Goal: Check status: Check status

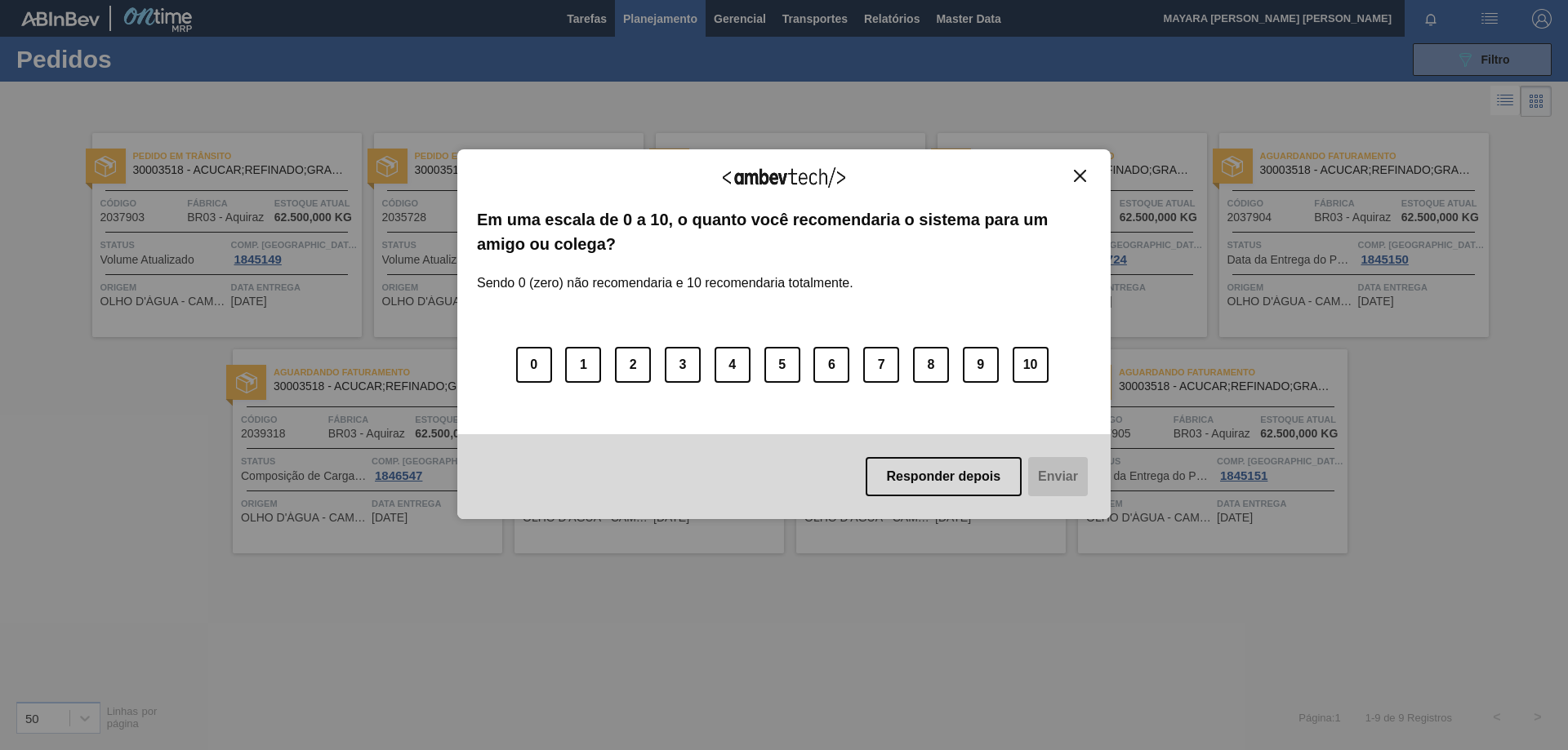
click at [1079, 175] on img "Close" at bounding box center [1080, 175] width 12 height 12
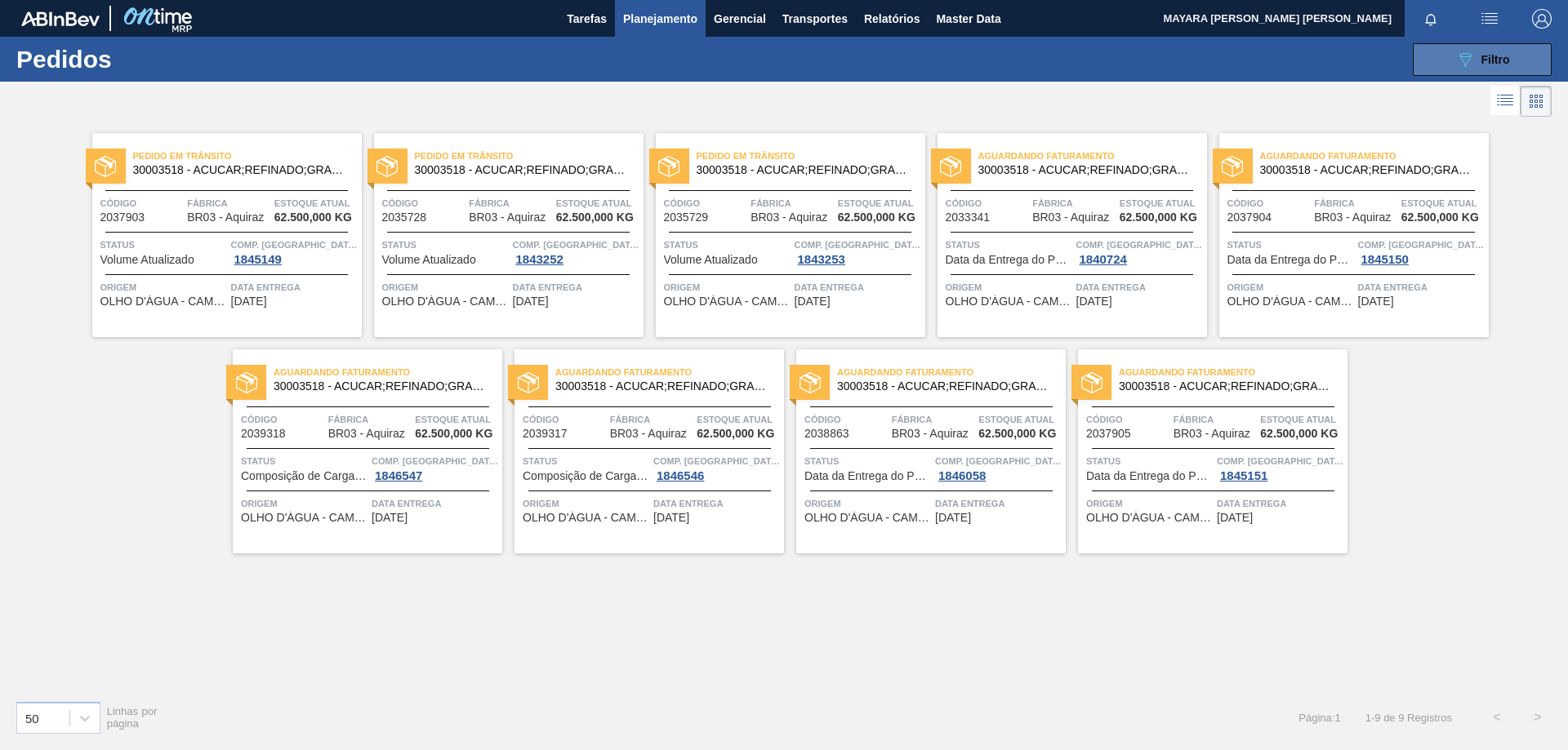
click at [1470, 60] on icon "089F7B8B-B2A5-4AFE-B5C0-19BA573D28AC" at bounding box center [1465, 59] width 20 height 20
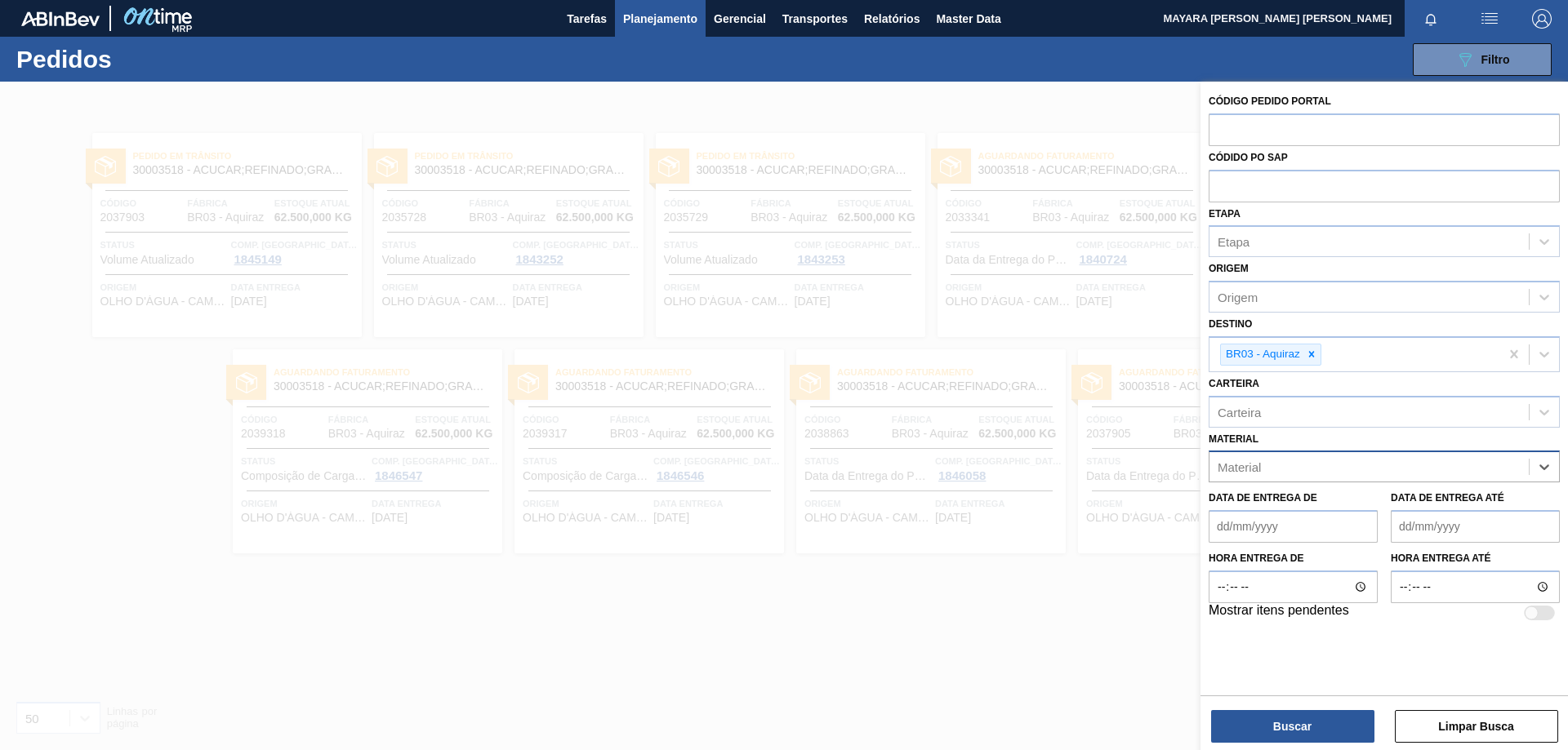
paste input "30012546"
type input "30012546"
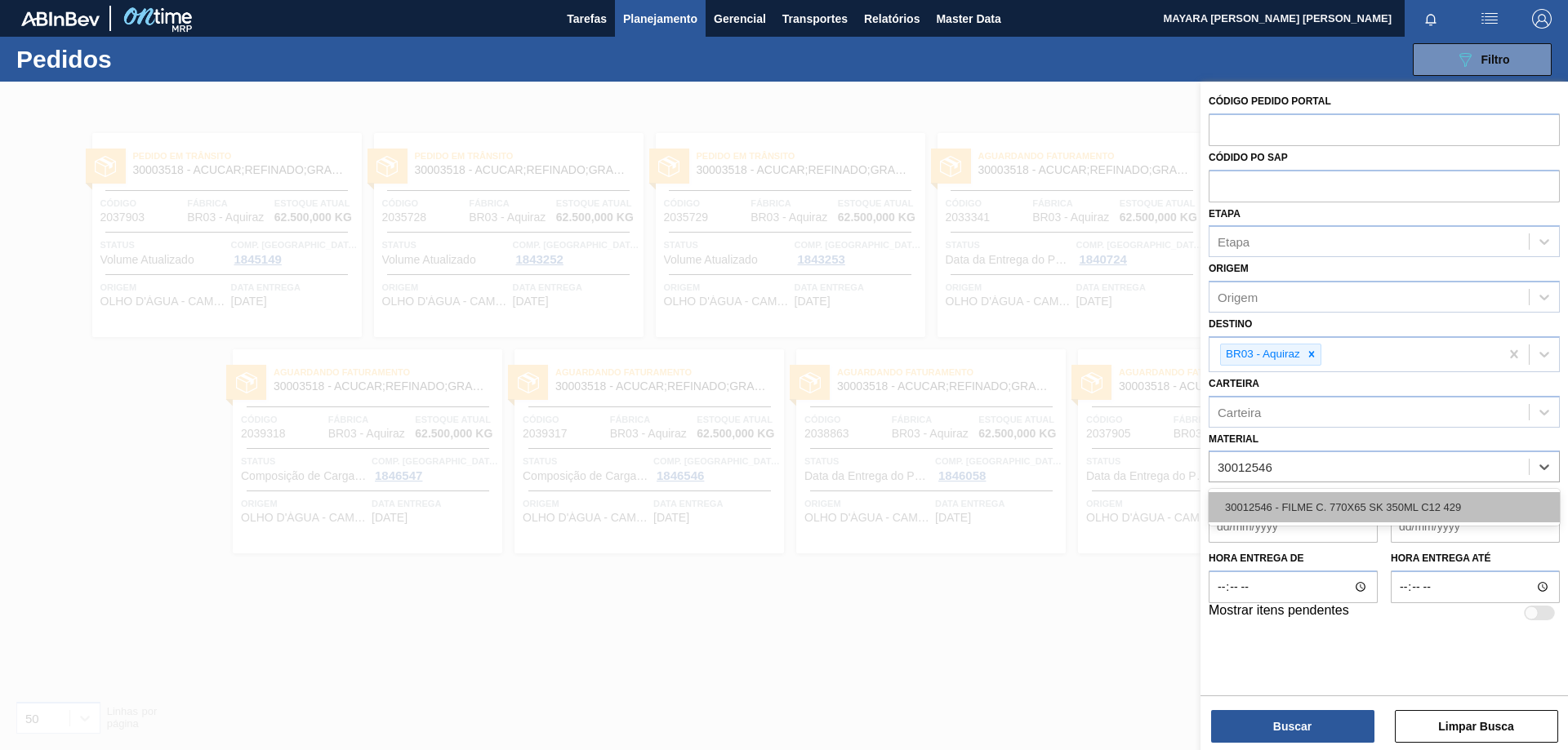
click at [1439, 503] on div "30012546 - FILME C. 770X65 SK 350ML C12 429" at bounding box center [1384, 507] width 351 height 30
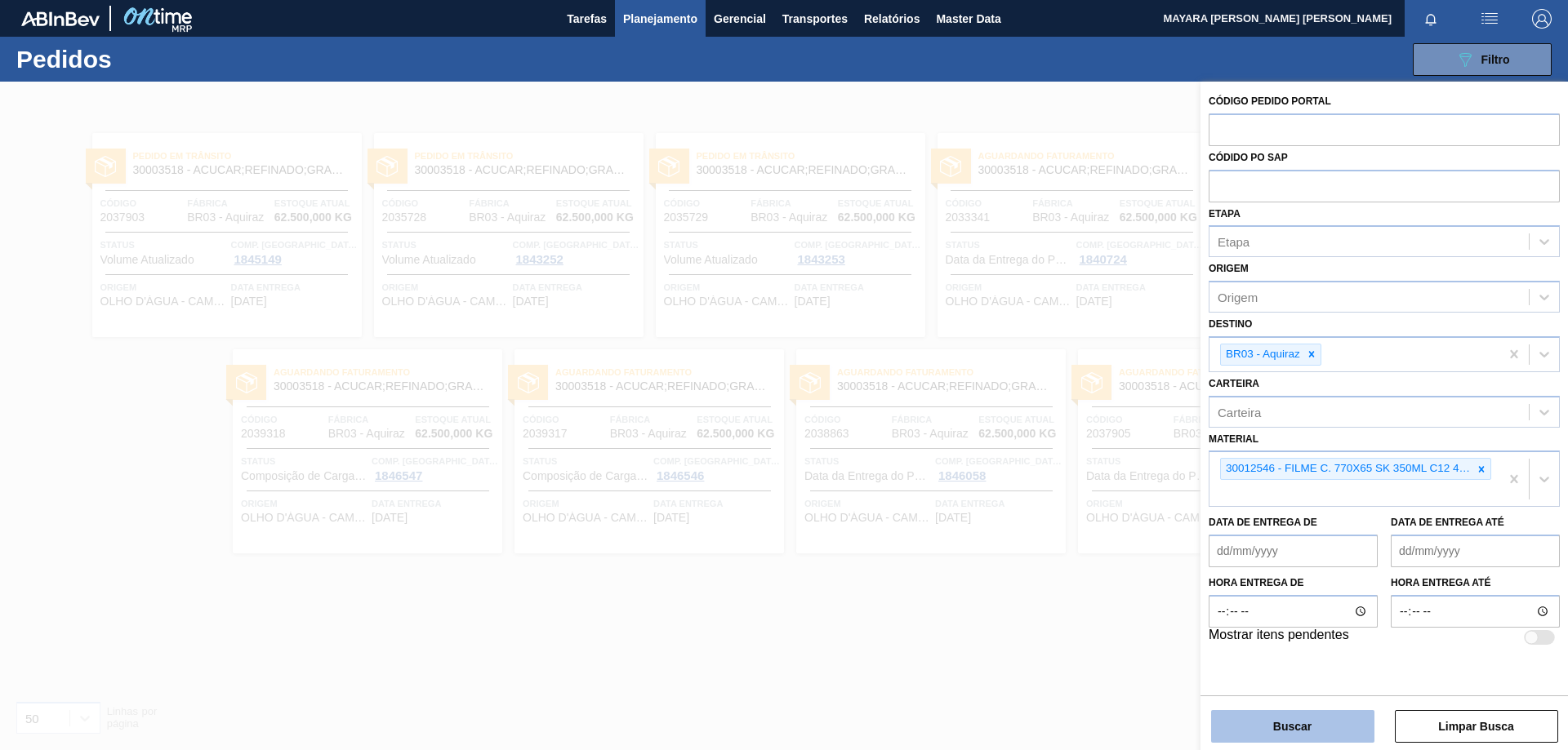
click at [1276, 724] on button "Buscar" at bounding box center [1293, 726] width 164 height 32
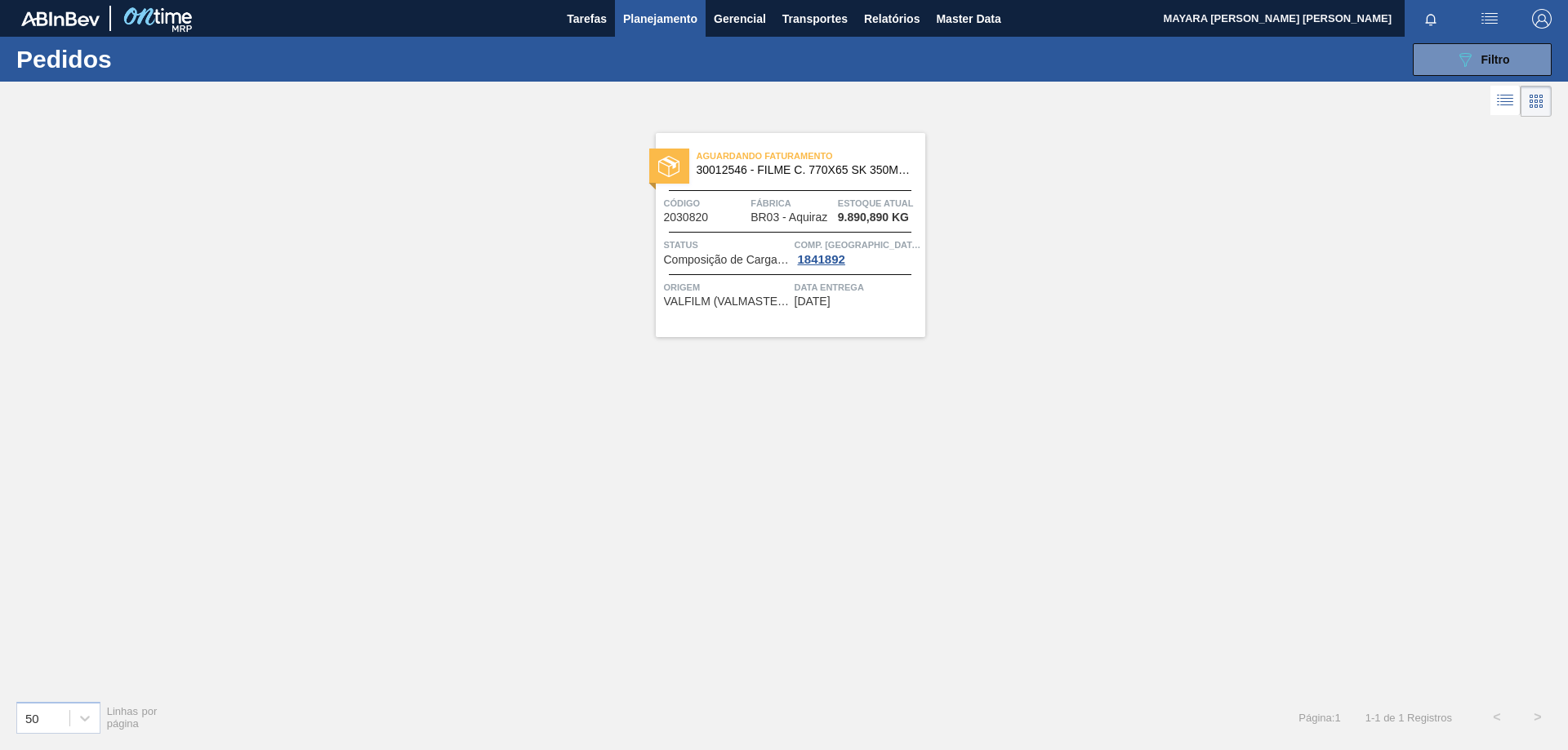
click at [706, 263] on span "Composição de Carga Aceita" at bounding box center [727, 260] width 127 height 12
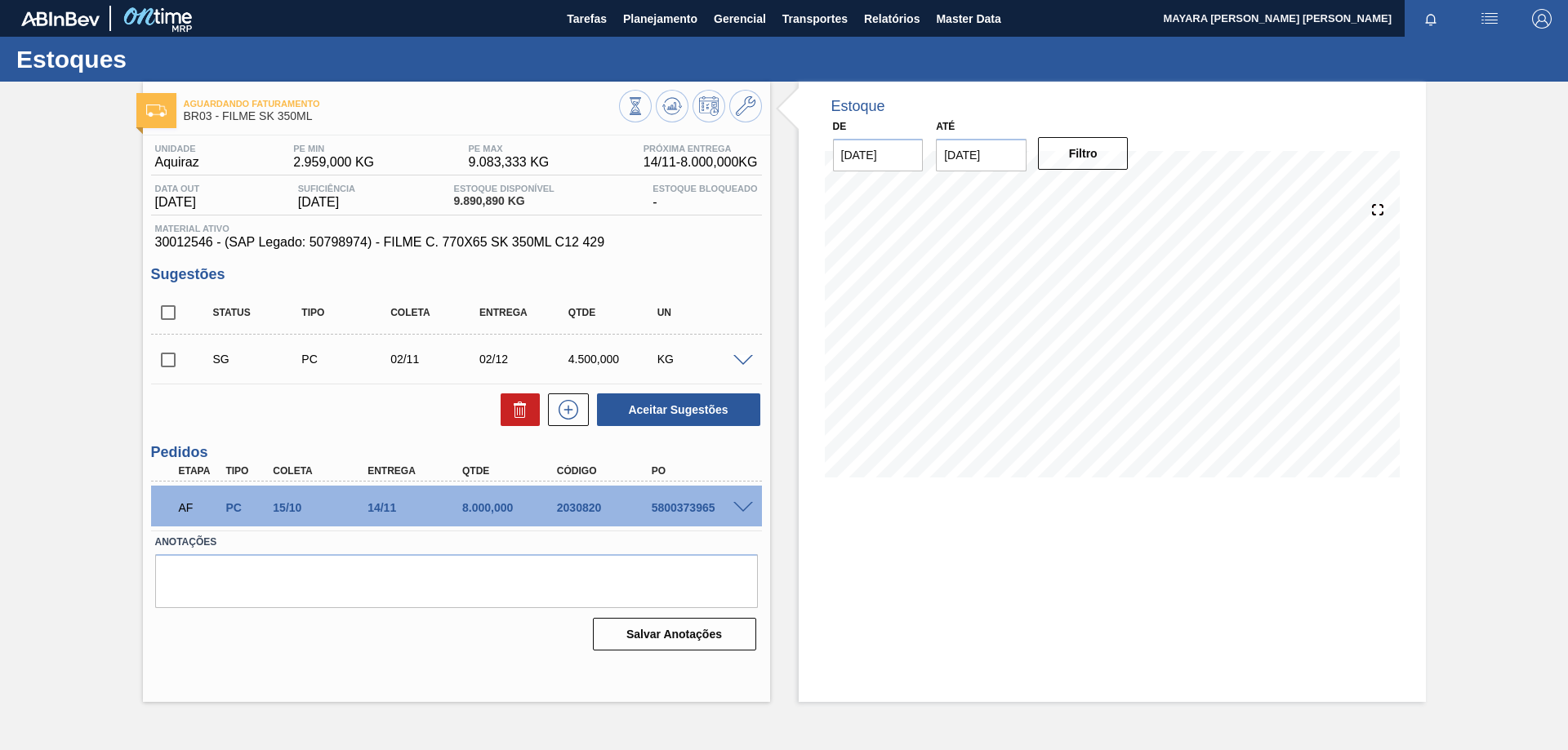
click at [737, 365] on span at bounding box center [743, 361] width 20 height 12
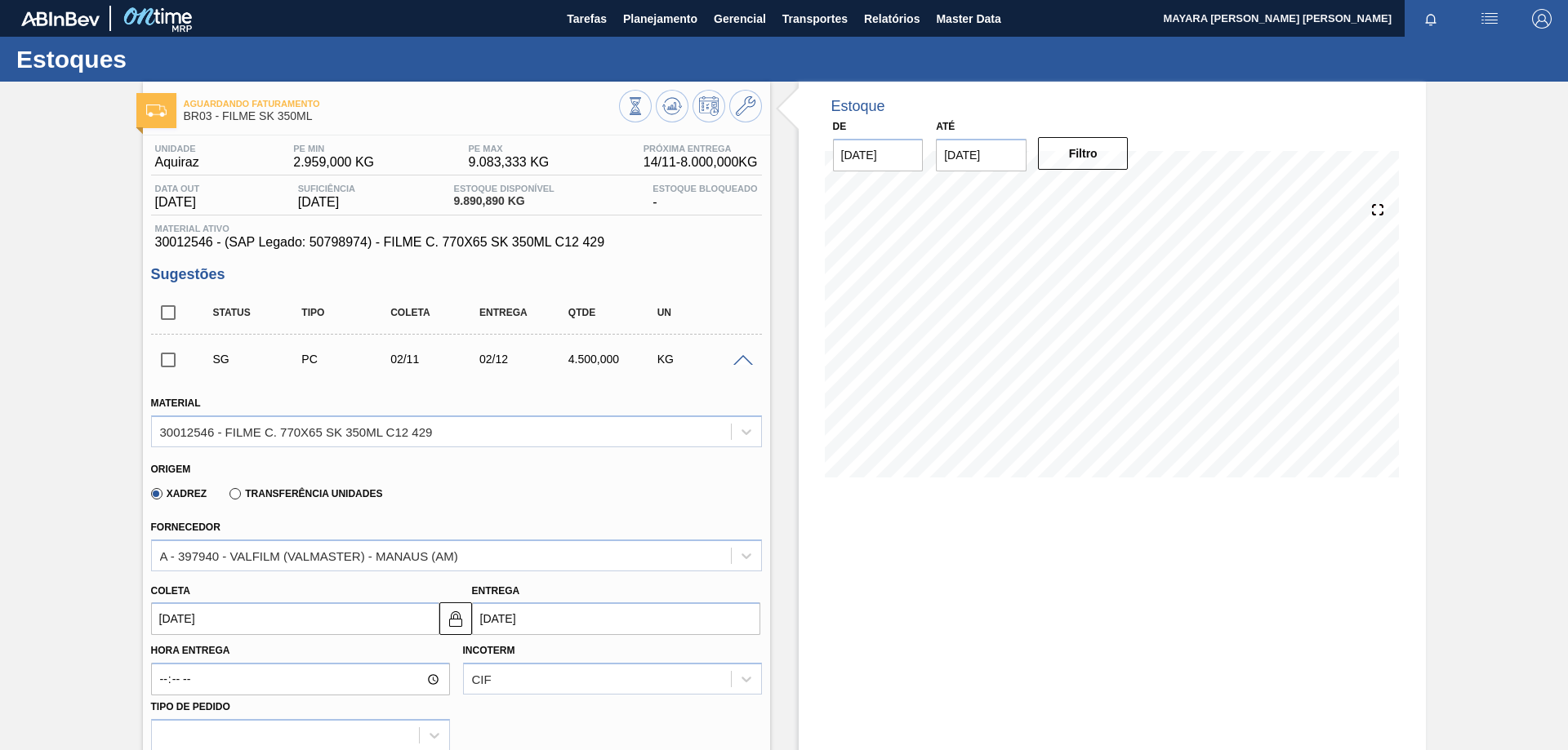
click at [737, 363] on span at bounding box center [743, 361] width 20 height 12
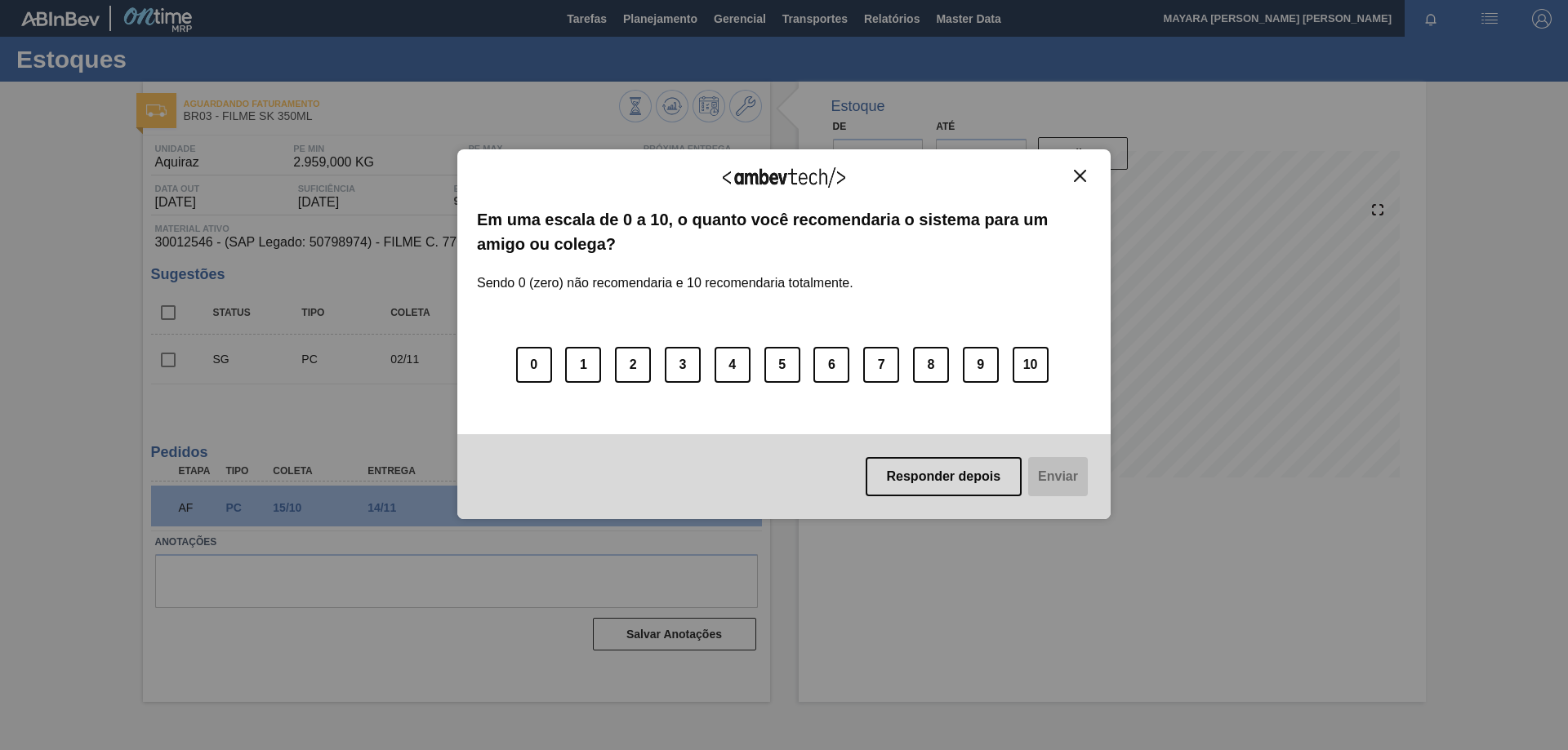
click at [1073, 176] on button "Close" at bounding box center [1080, 176] width 22 height 14
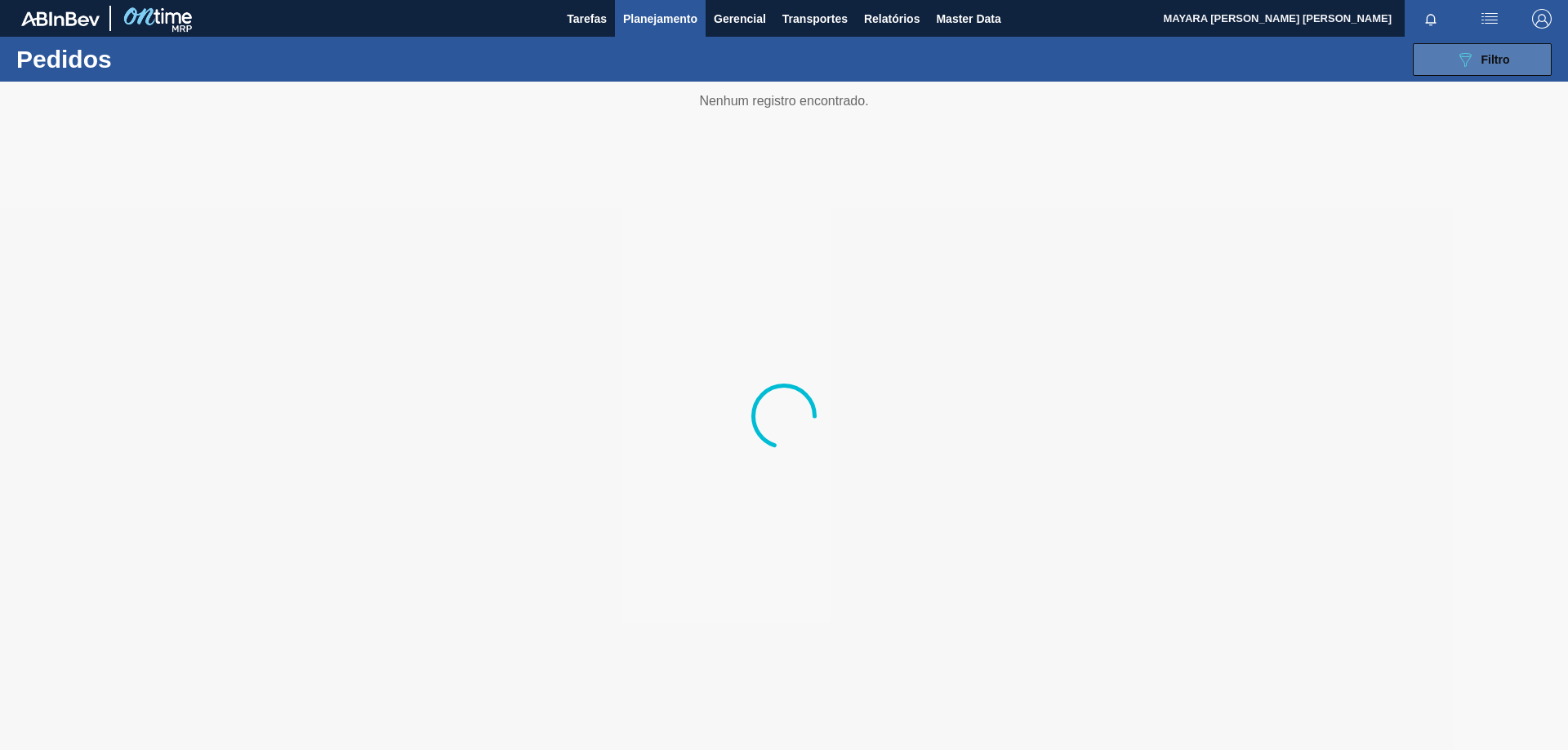
click at [1483, 58] on span "Filtro" at bounding box center [1496, 60] width 29 height 13
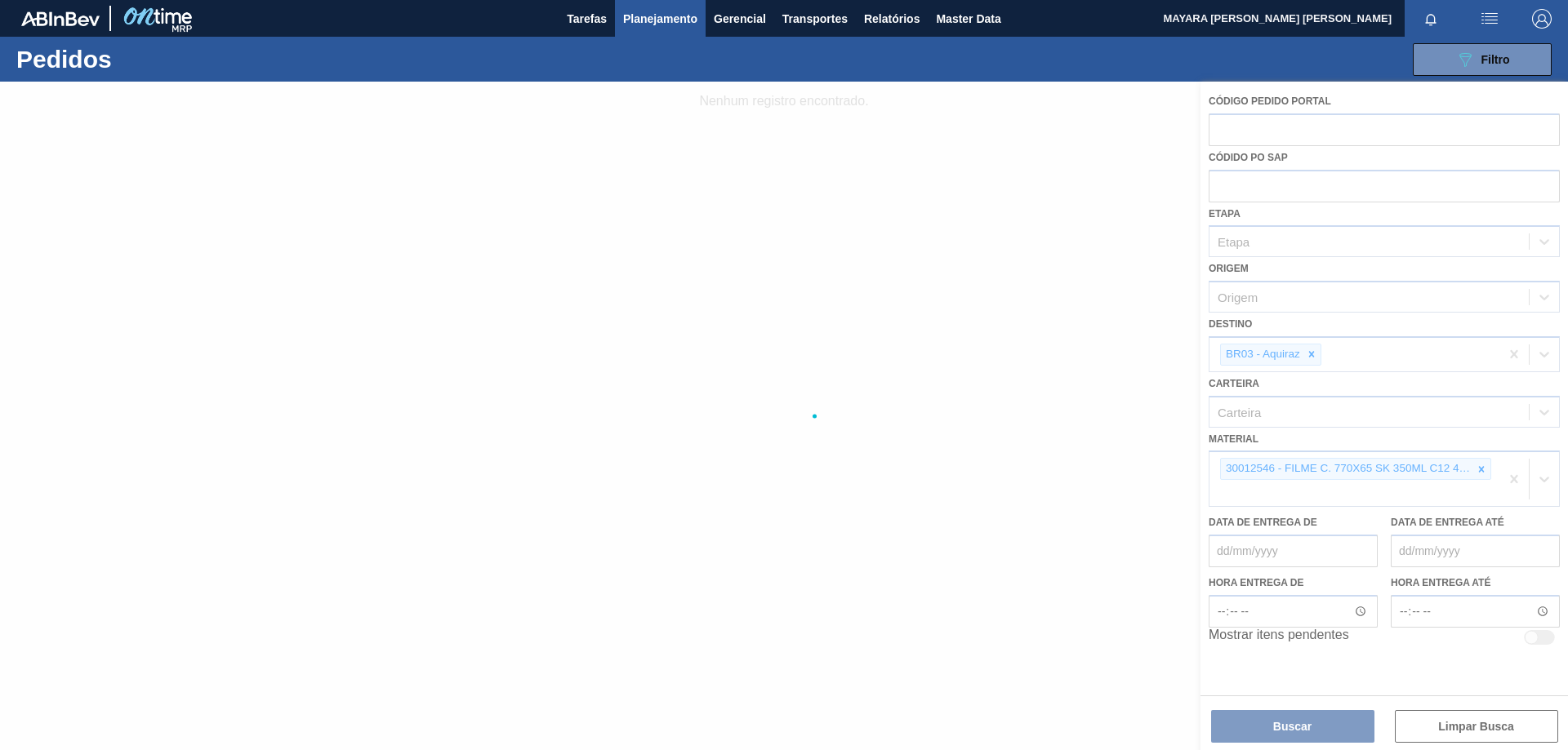
click at [1483, 468] on div at bounding box center [784, 416] width 1568 height 669
click at [1511, 481] on div at bounding box center [784, 416] width 1568 height 669
click at [1484, 471] on div at bounding box center [784, 416] width 1568 height 669
click at [1482, 472] on div at bounding box center [784, 416] width 1568 height 669
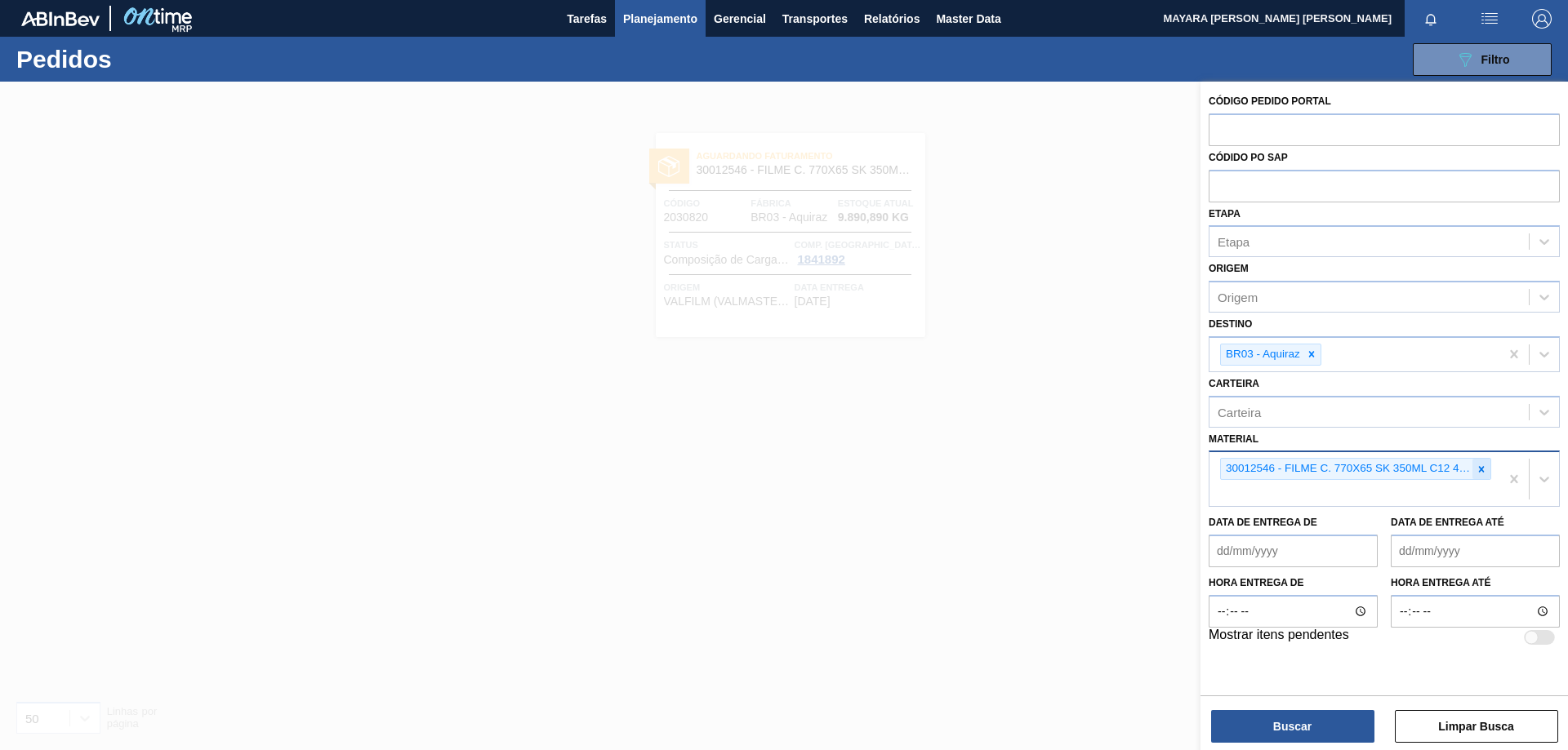
click at [1479, 469] on icon at bounding box center [1481, 469] width 11 height 11
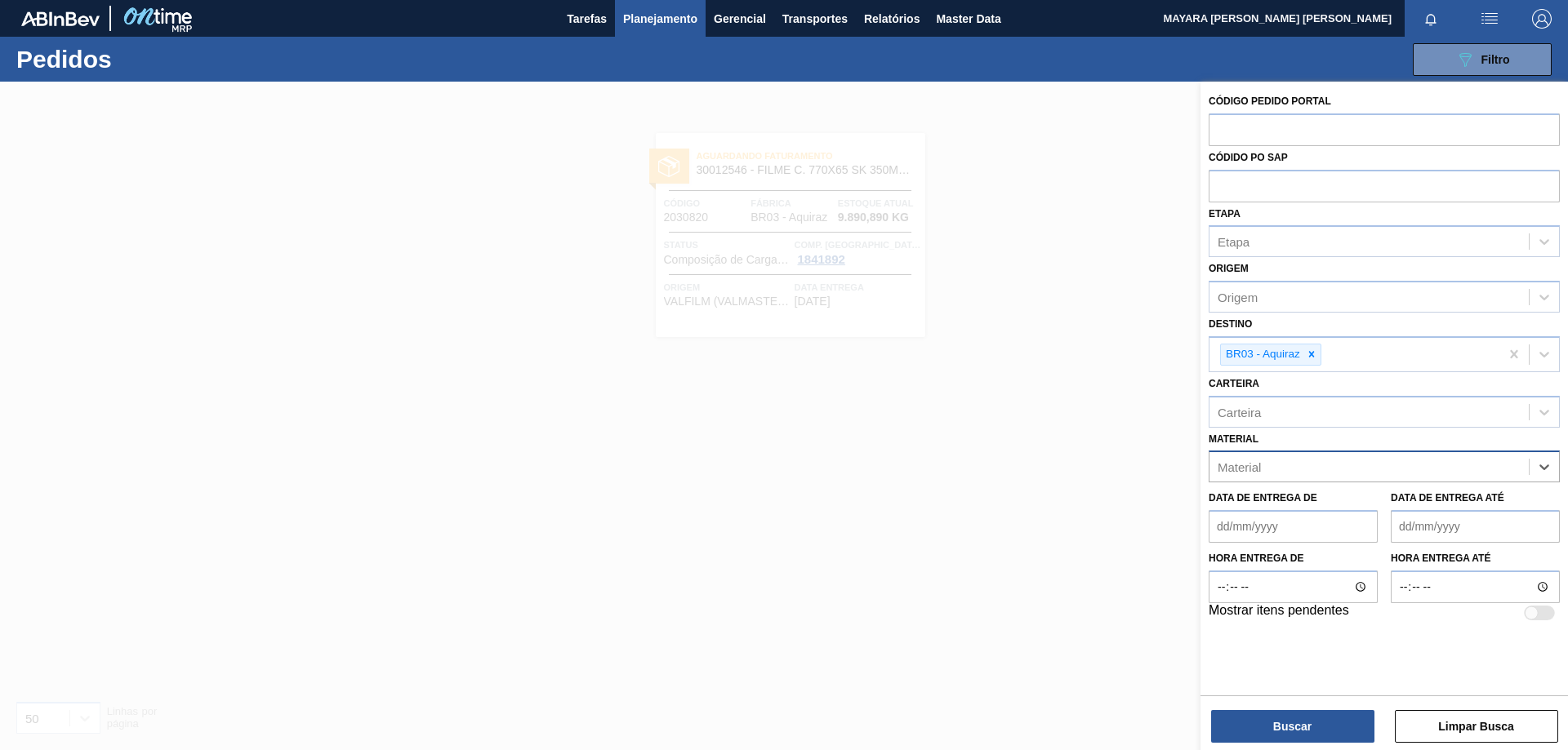
paste input "30019068"
type input "30019068"
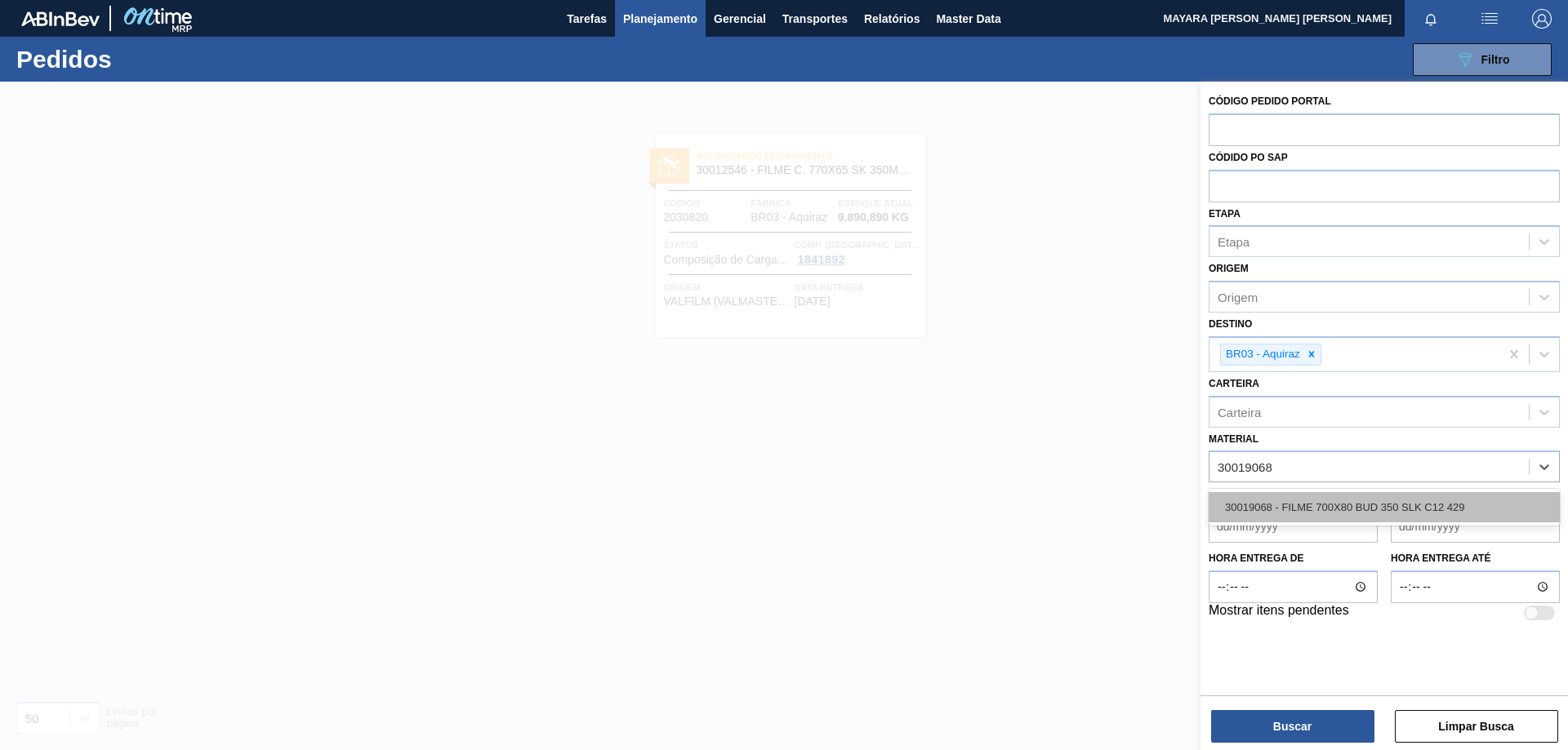
click at [1466, 504] on div "30019068 - FILME 700X80 BUD 350 SLK C12 429" at bounding box center [1384, 507] width 351 height 30
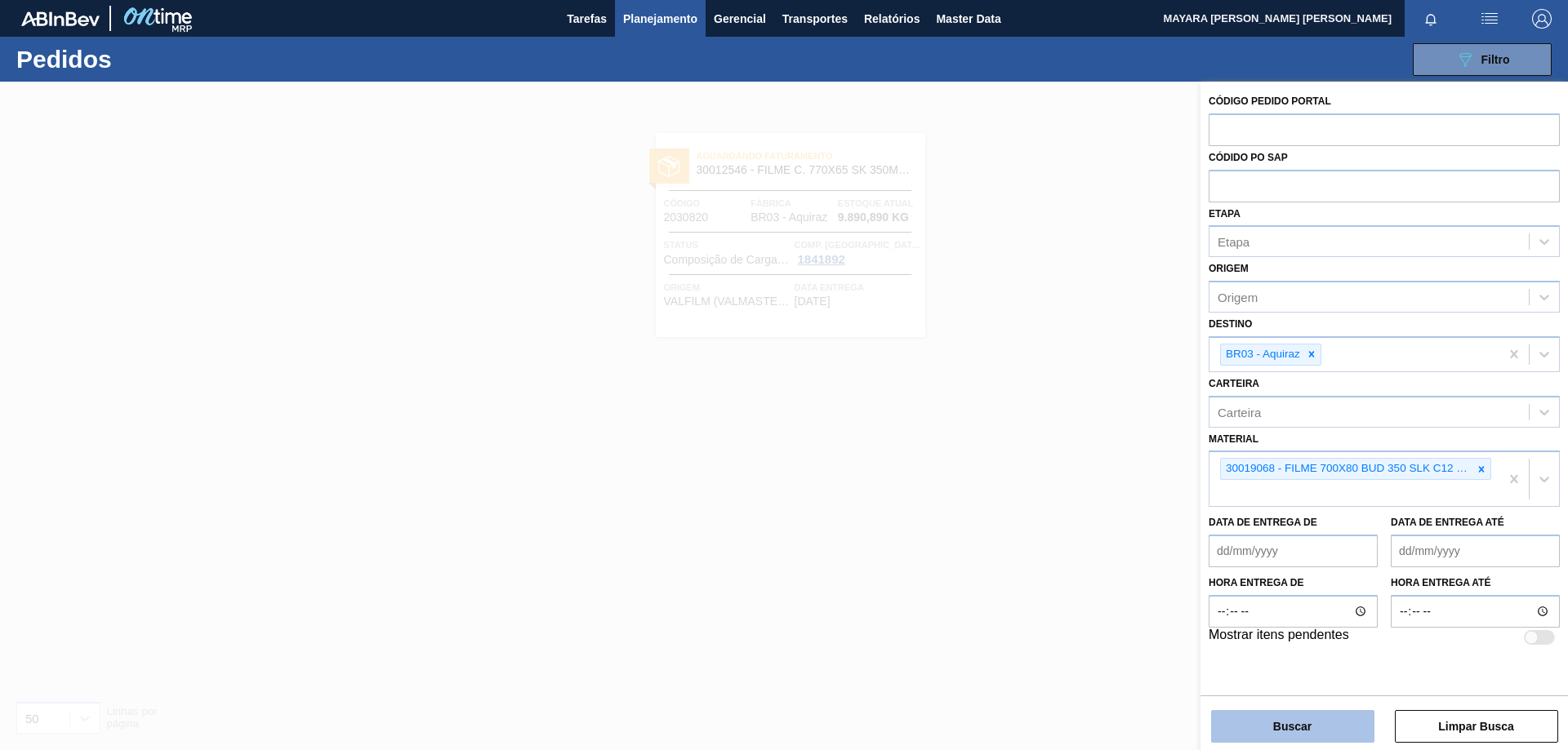
click at [1319, 721] on button "Buscar" at bounding box center [1293, 726] width 164 height 32
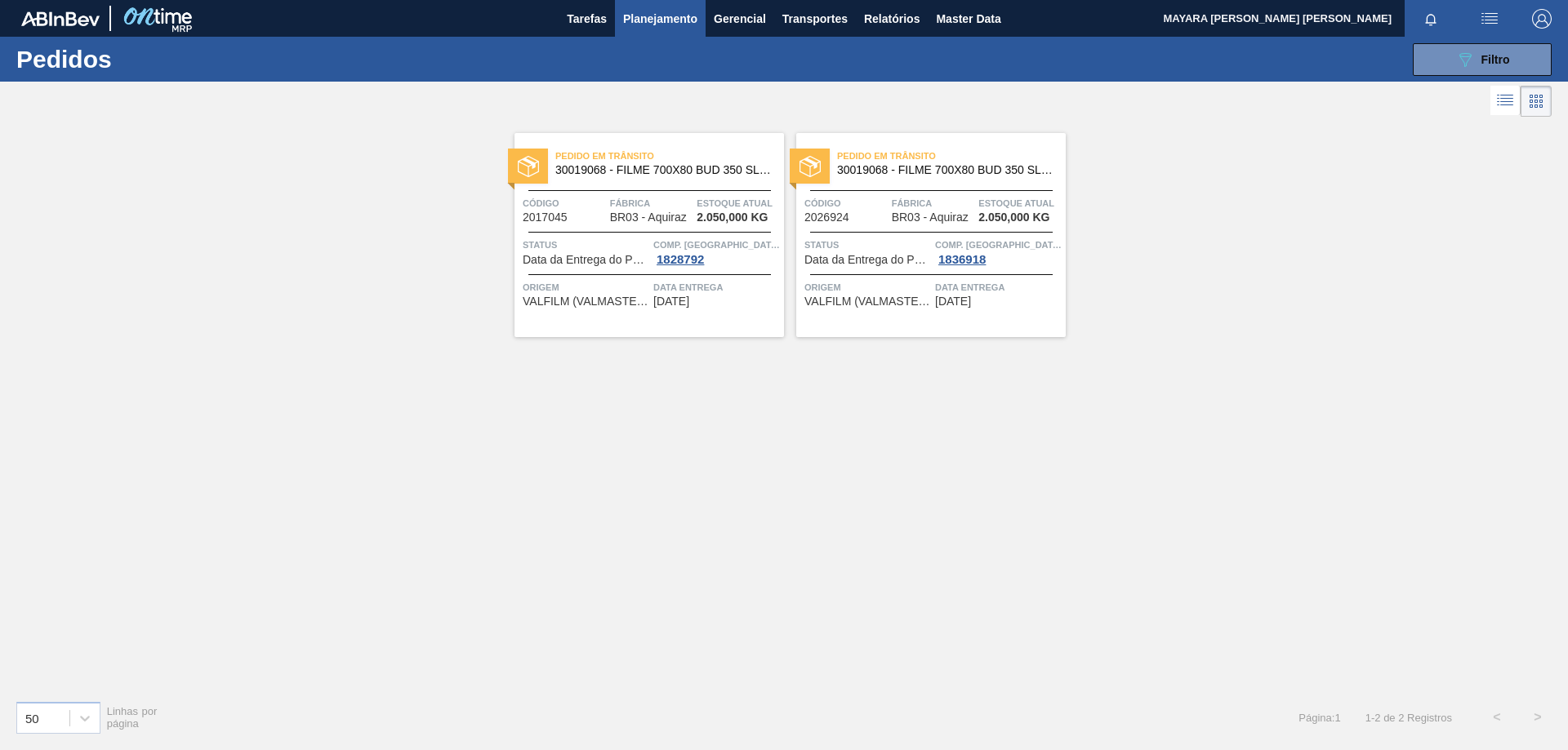
click at [572, 251] on span "Status" at bounding box center [586, 245] width 127 height 16
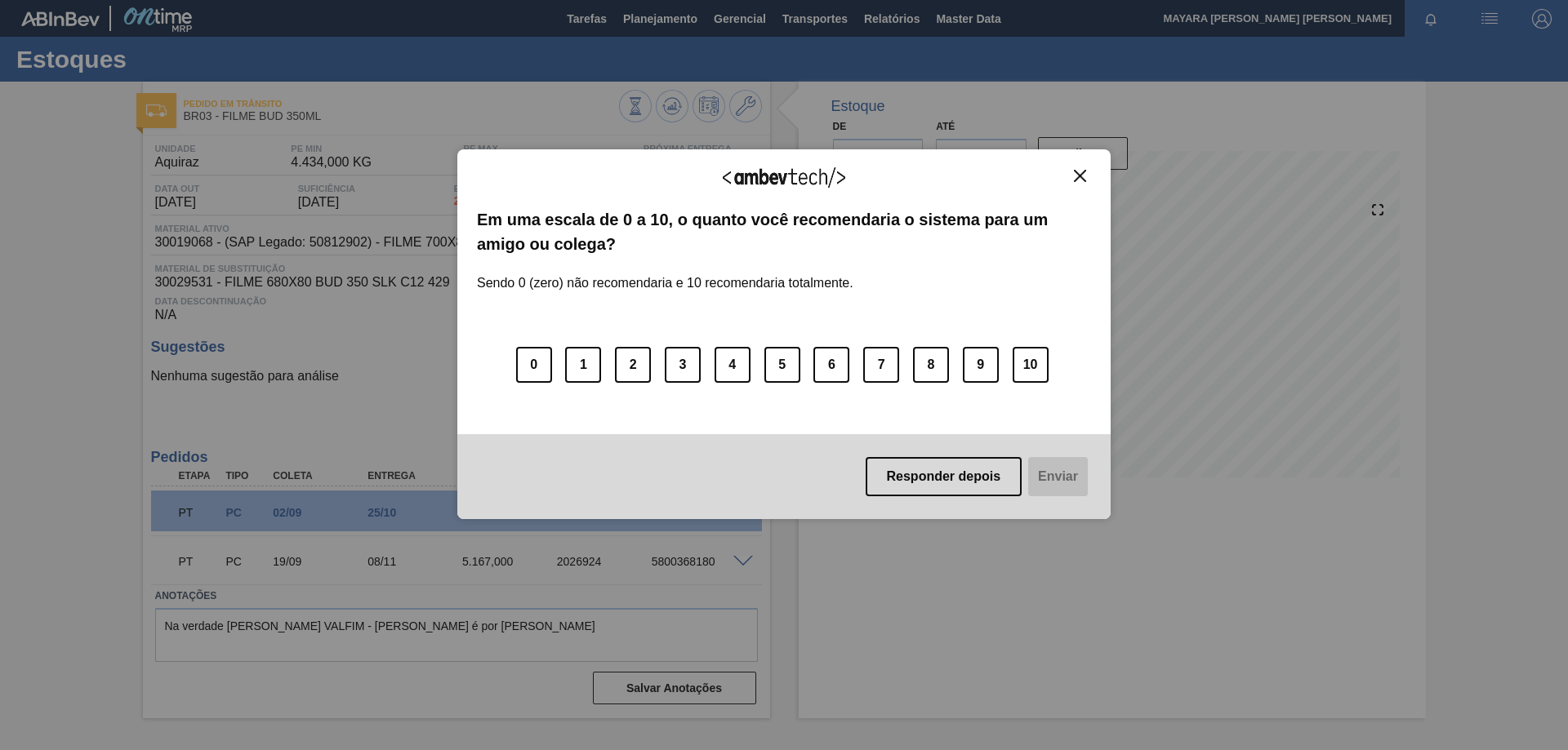
click at [1079, 181] on img "Close" at bounding box center [1080, 175] width 12 height 12
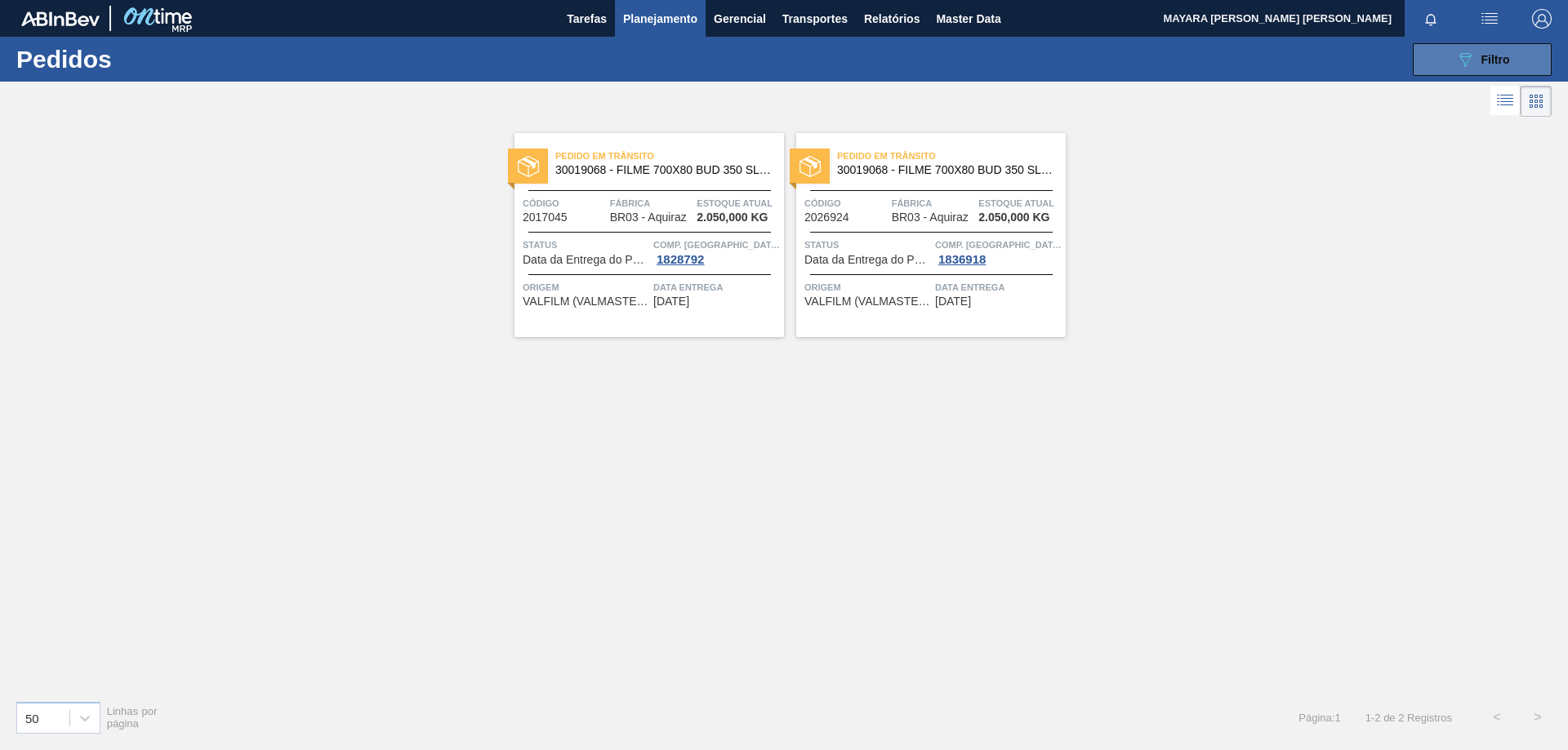
click at [1471, 61] on icon "089F7B8B-B2A5-4AFE-B5C0-19BA573D28AC" at bounding box center [1465, 59] width 20 height 20
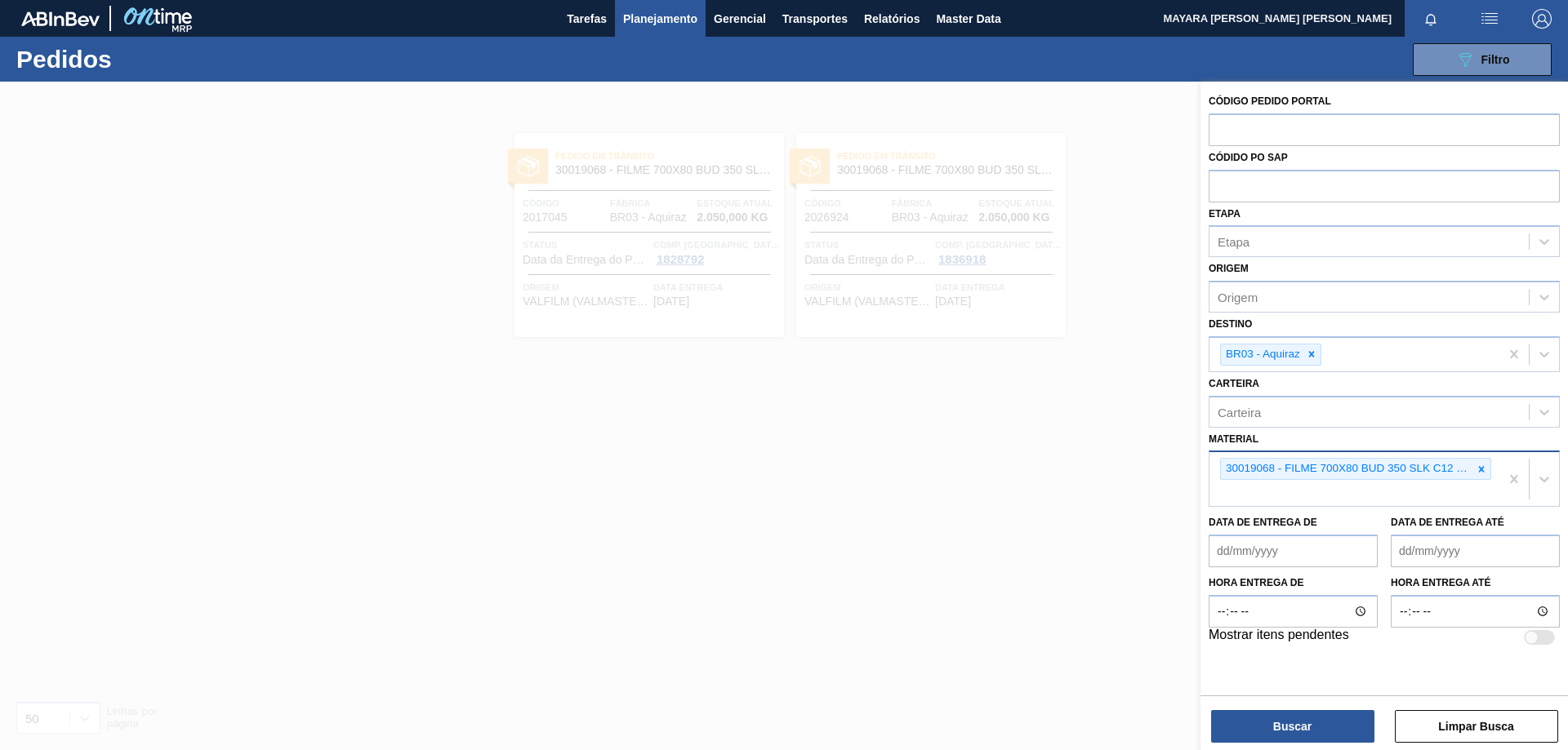
click at [1474, 497] on div "30019068 - FILME 700X80 BUD 350 SLK C12 429" at bounding box center [1355, 479] width 290 height 54
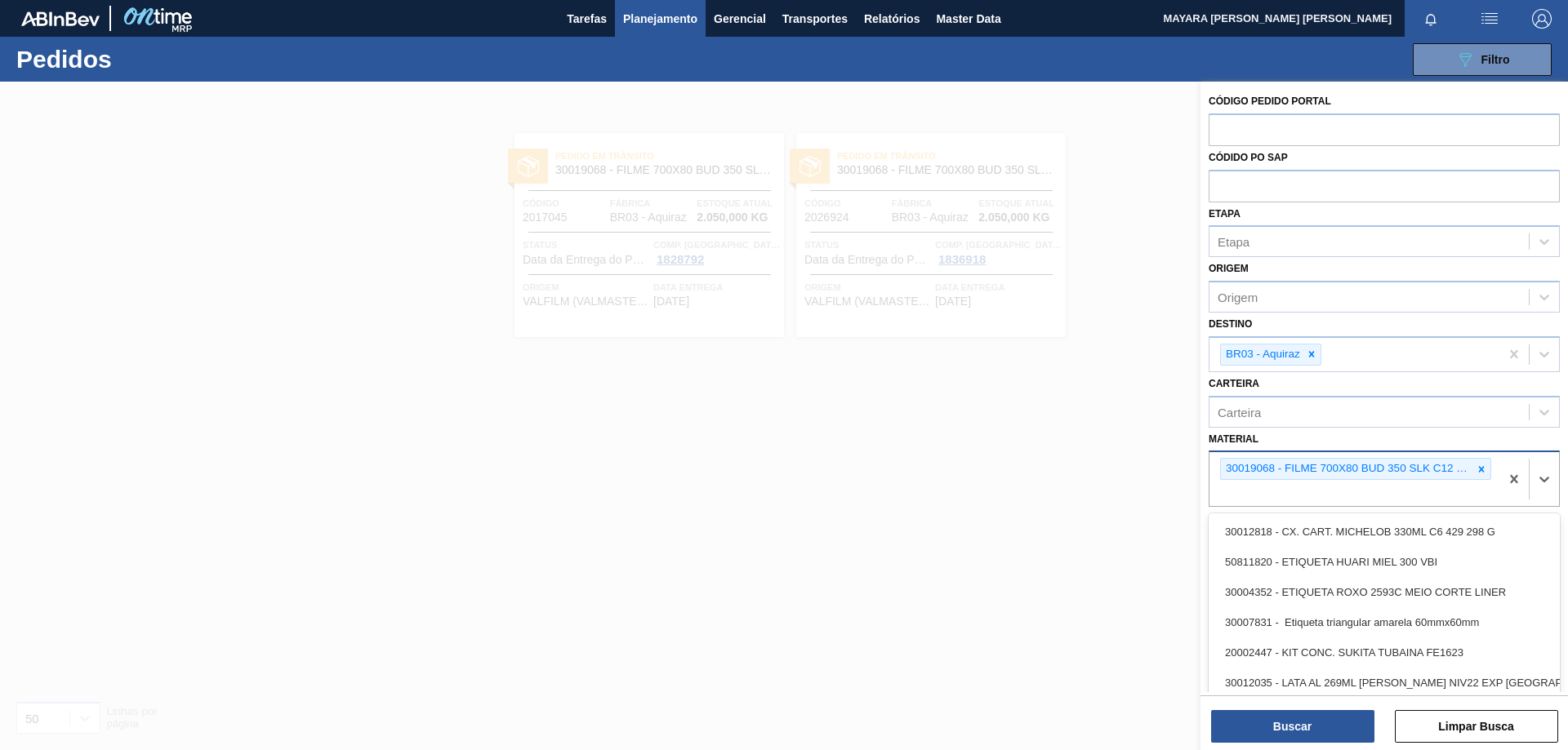
paste input "30029531"
type input "30029531"
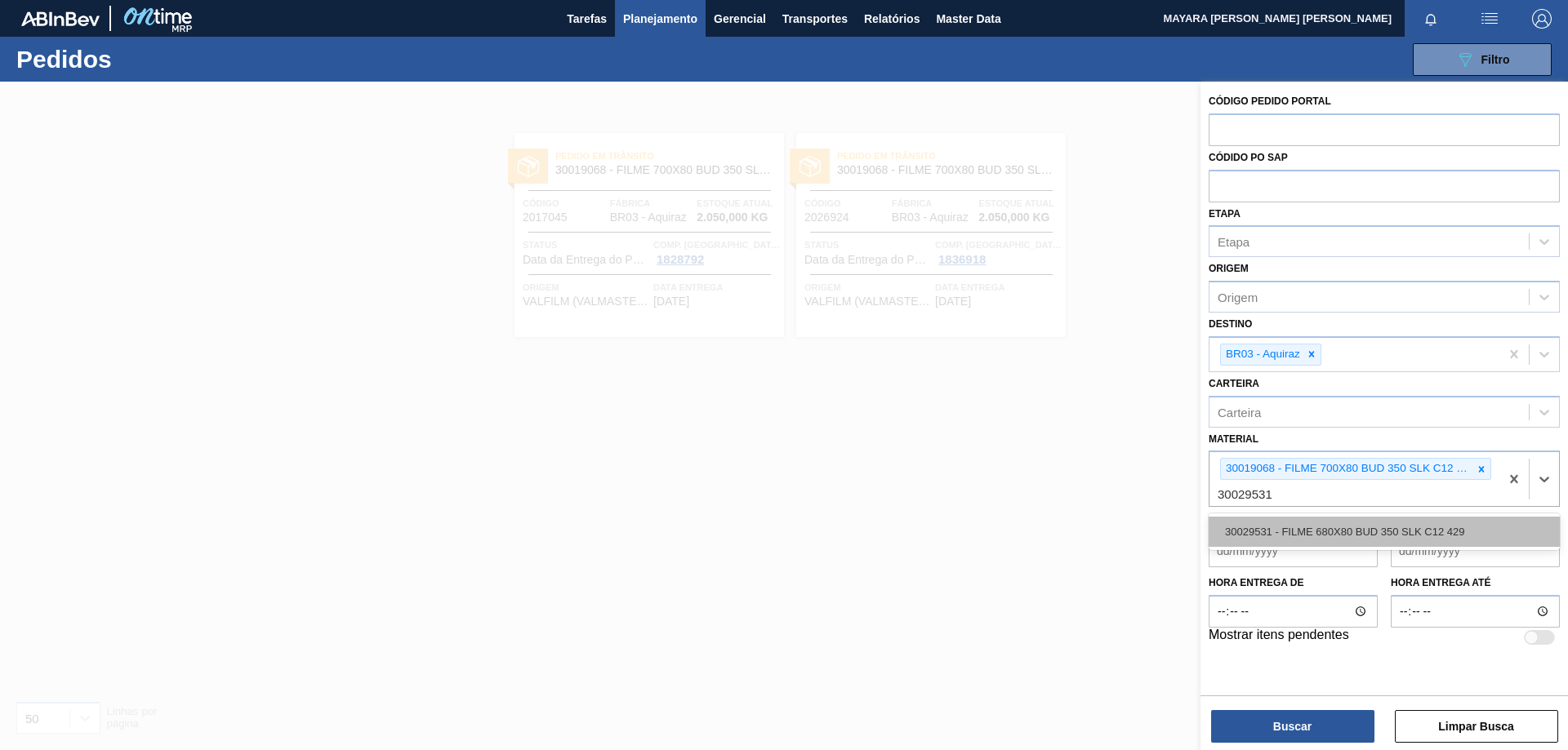
click at [1416, 528] on div "30029531 - FILME 680X80 BUD 350 SLK C12 429" at bounding box center [1384, 532] width 351 height 30
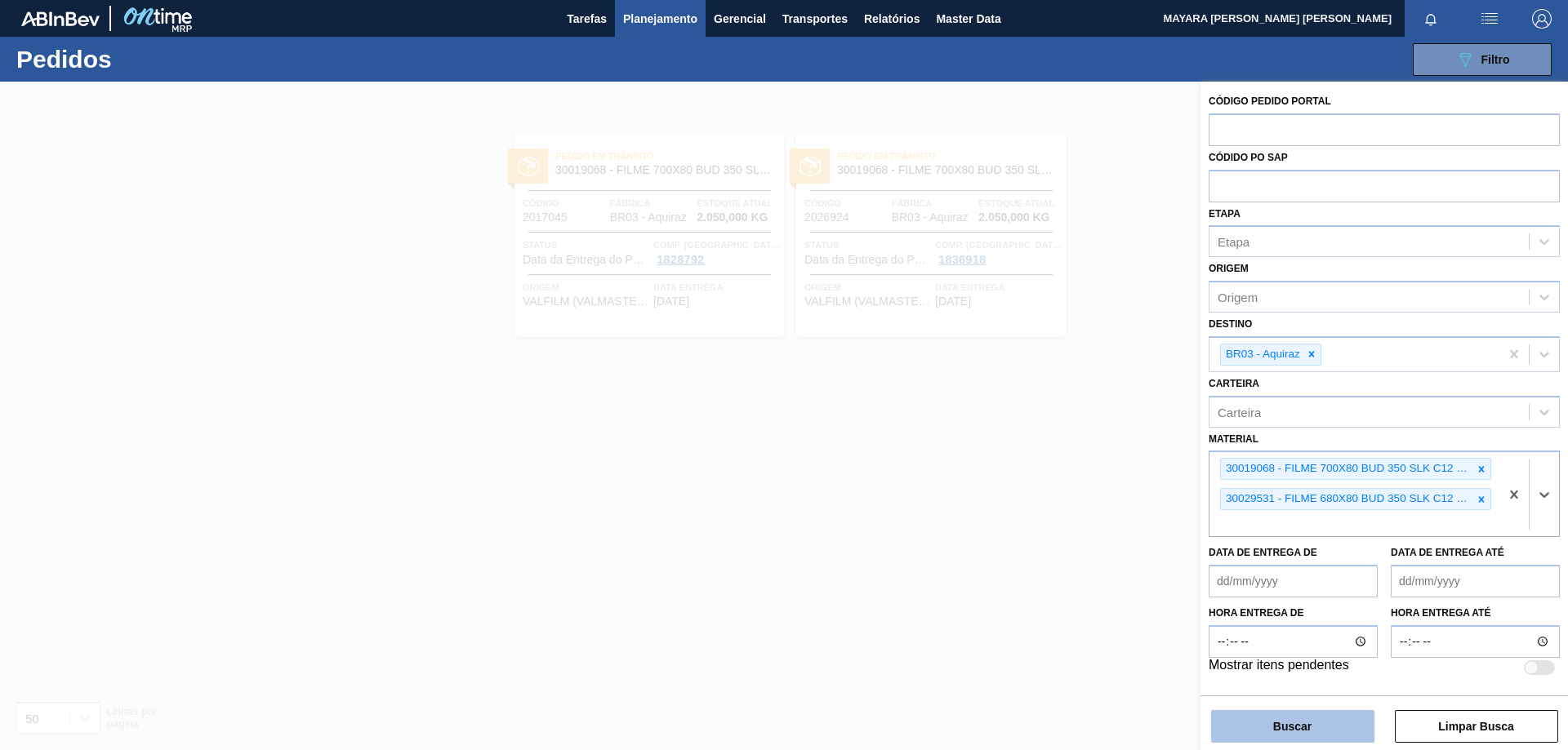
click at [1305, 727] on button "Buscar" at bounding box center [1293, 726] width 164 height 32
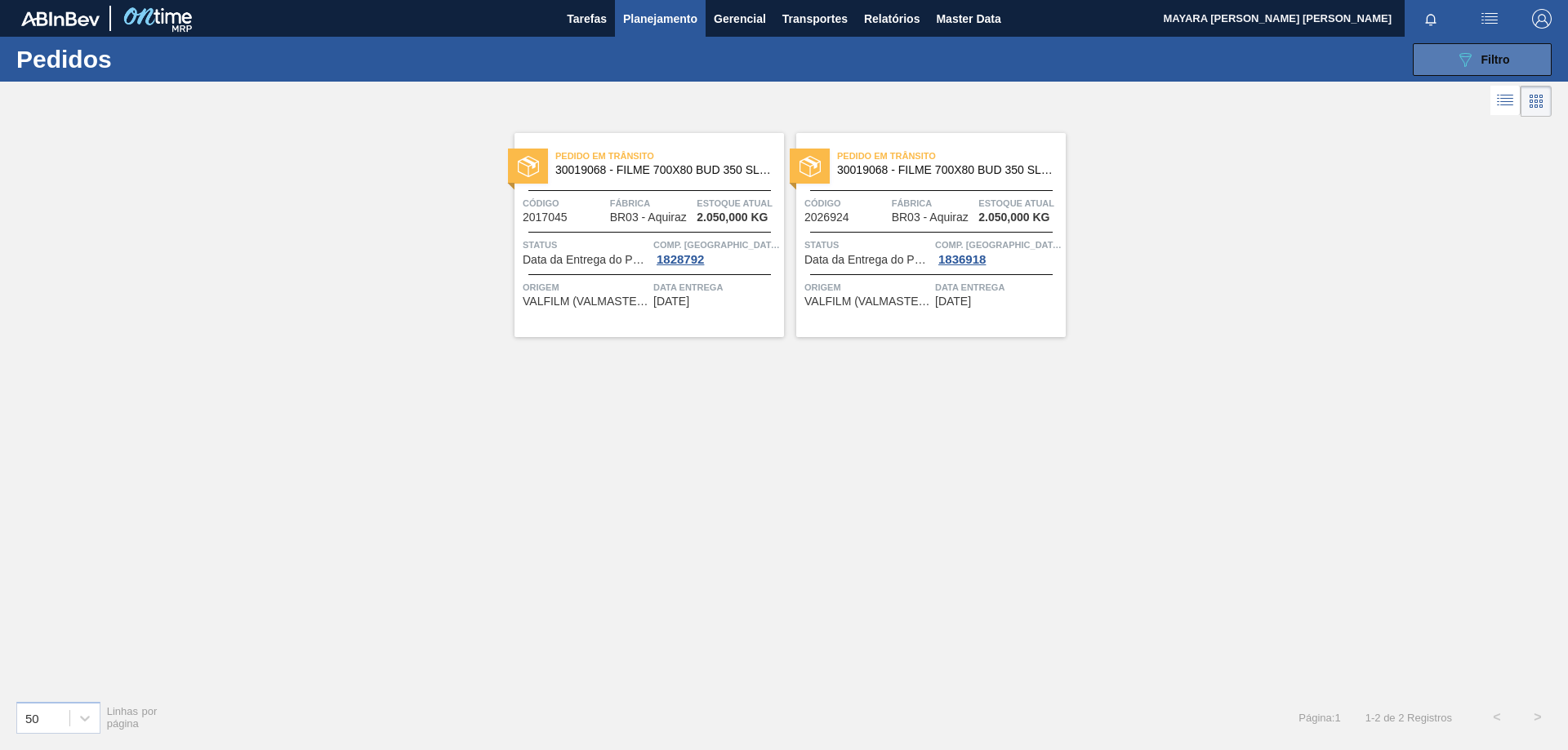
click at [1446, 60] on button "089F7B8B-B2A5-4AFE-B5C0-19BA573D28AC Filtro" at bounding box center [1482, 59] width 139 height 32
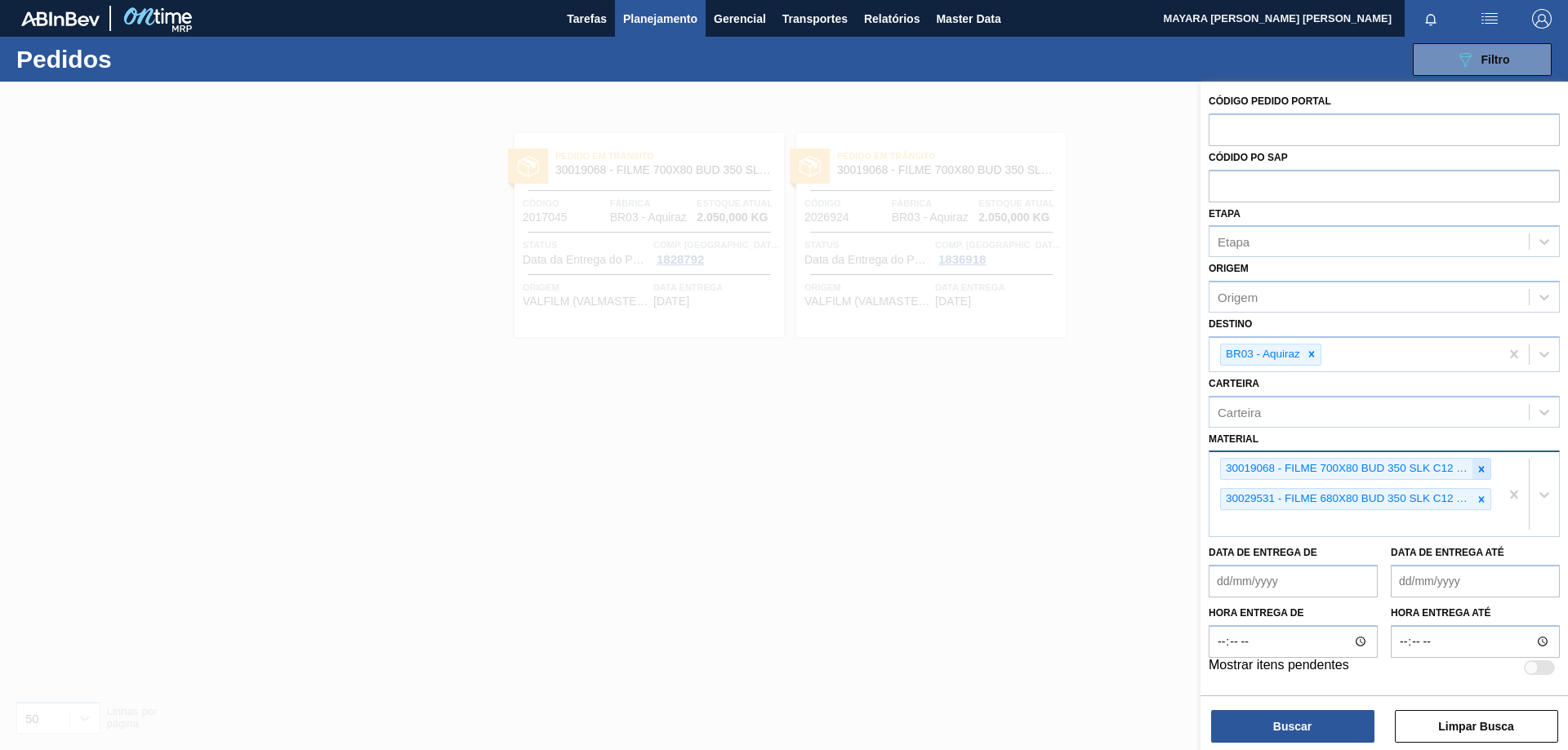
click at [1484, 468] on icon at bounding box center [1481, 469] width 11 height 11
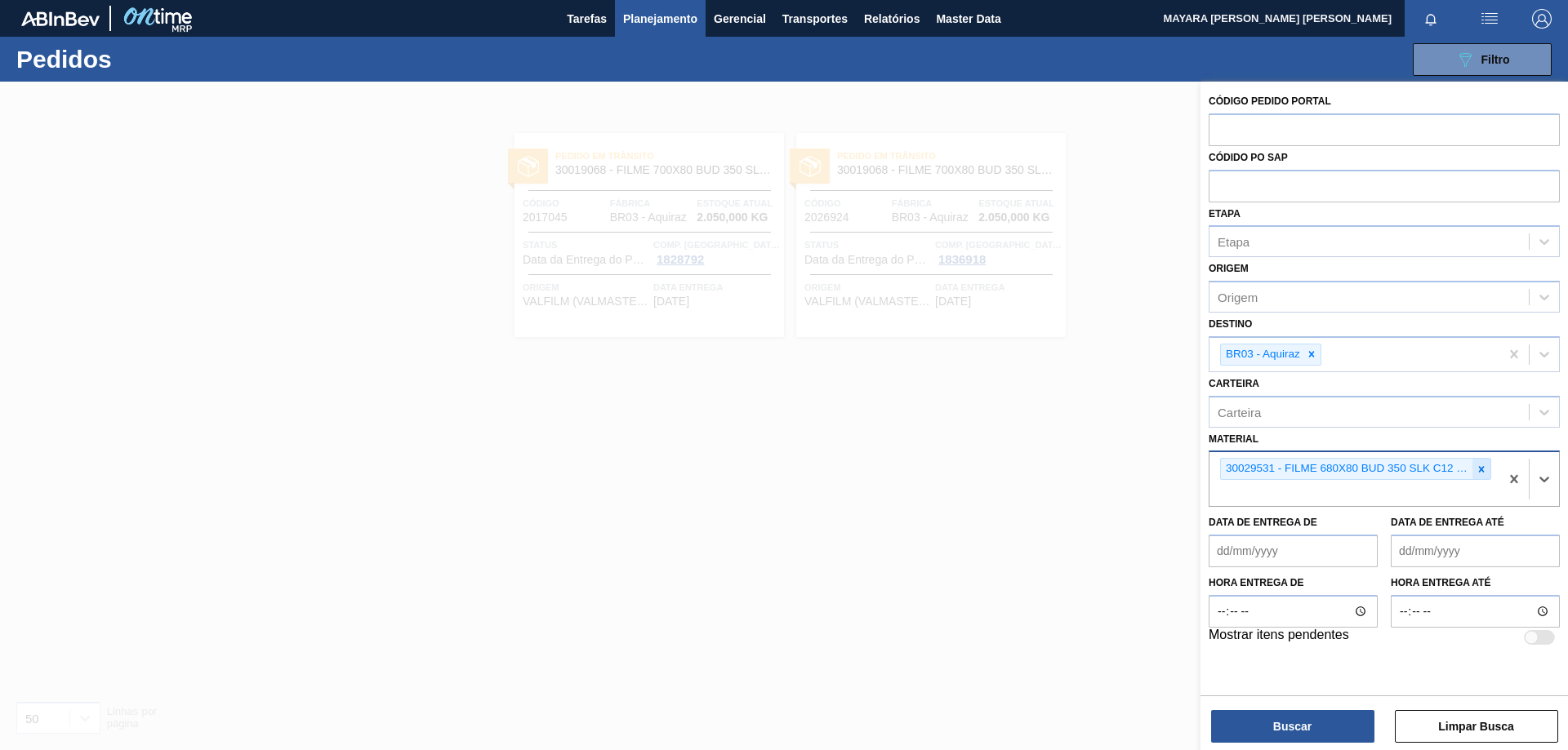
click at [1486, 472] on icon at bounding box center [1481, 469] width 11 height 11
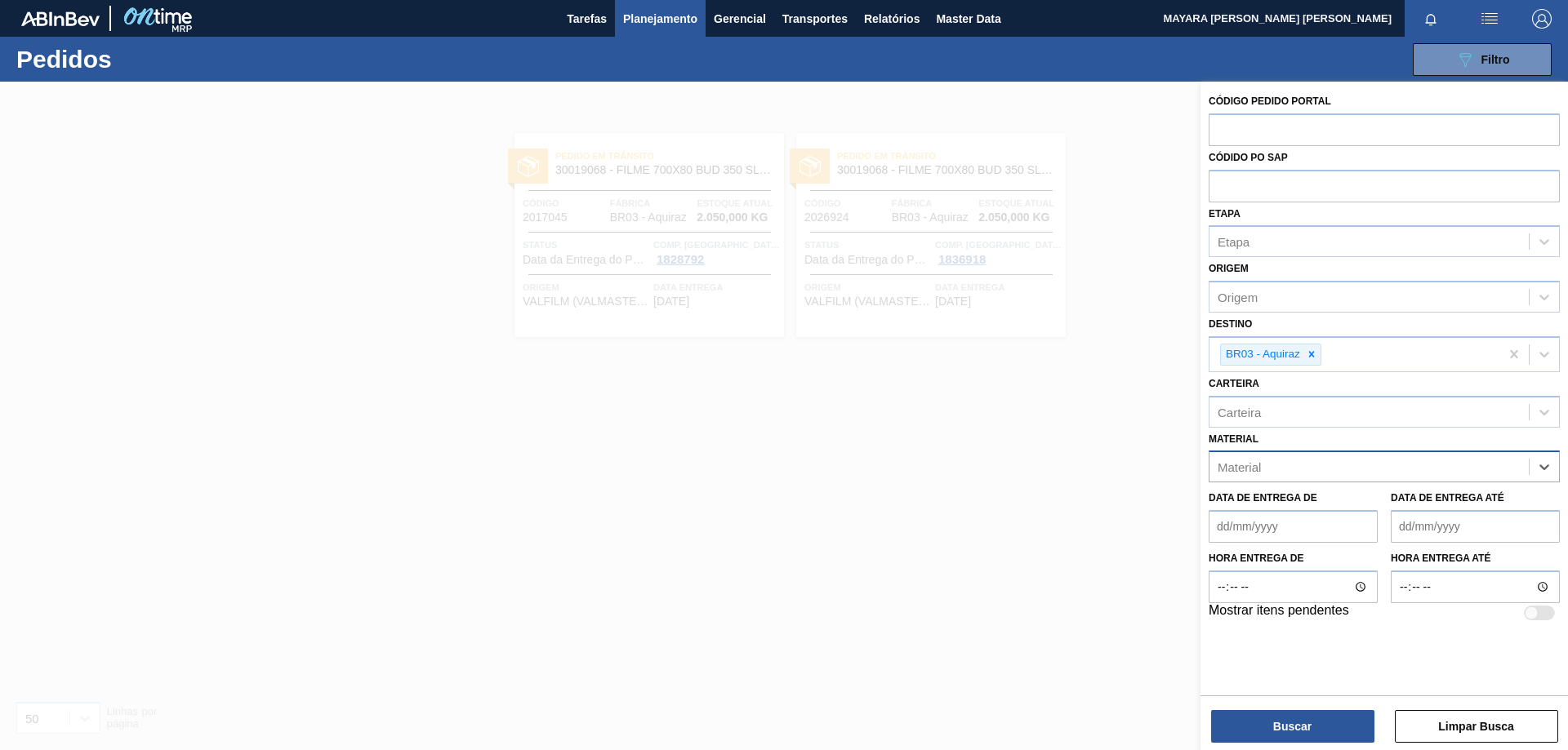
paste input "30009591"
type input "30009591"
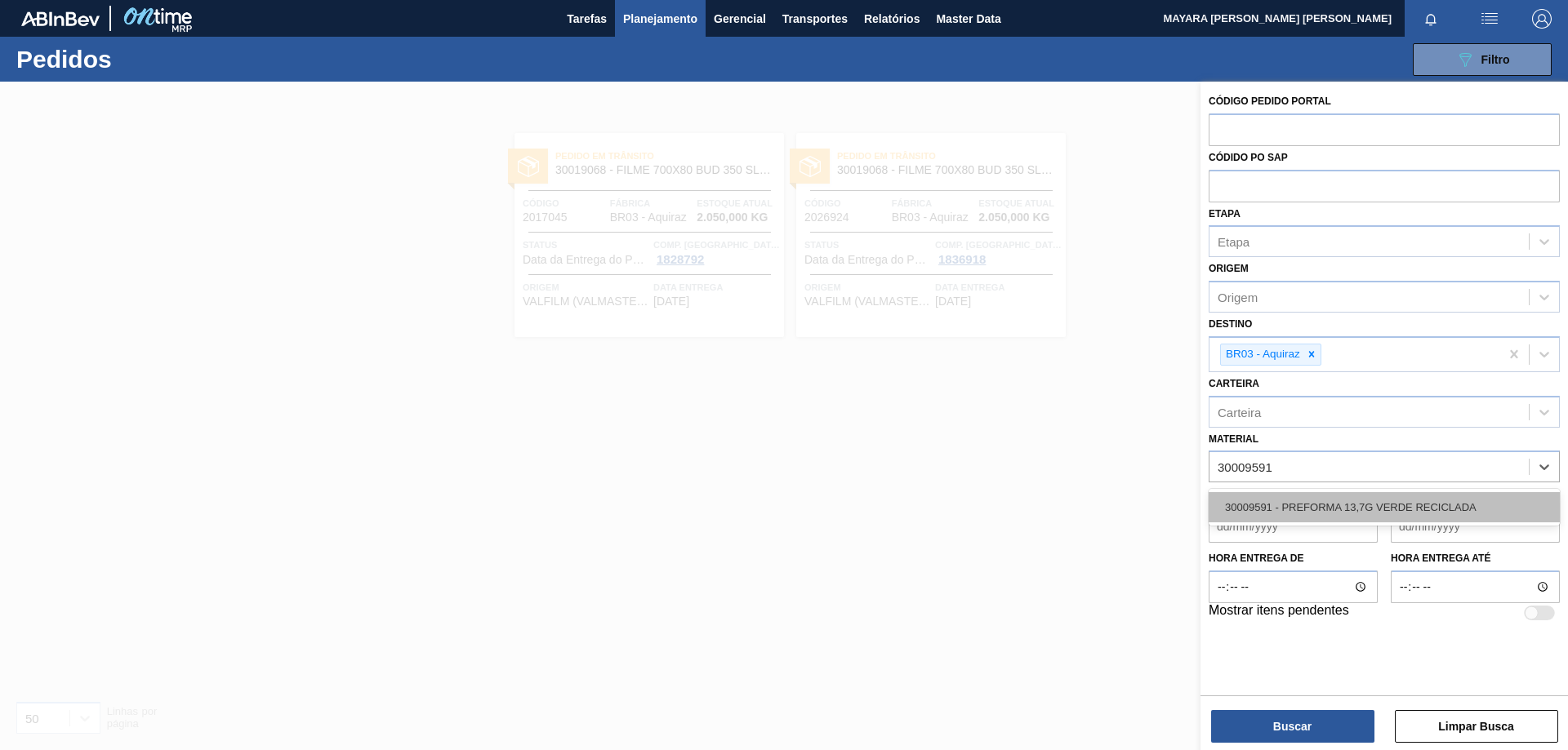
click at [1467, 503] on div "30009591 - PREFORMA 13,7G VERDE RECICLADA" at bounding box center [1384, 507] width 351 height 30
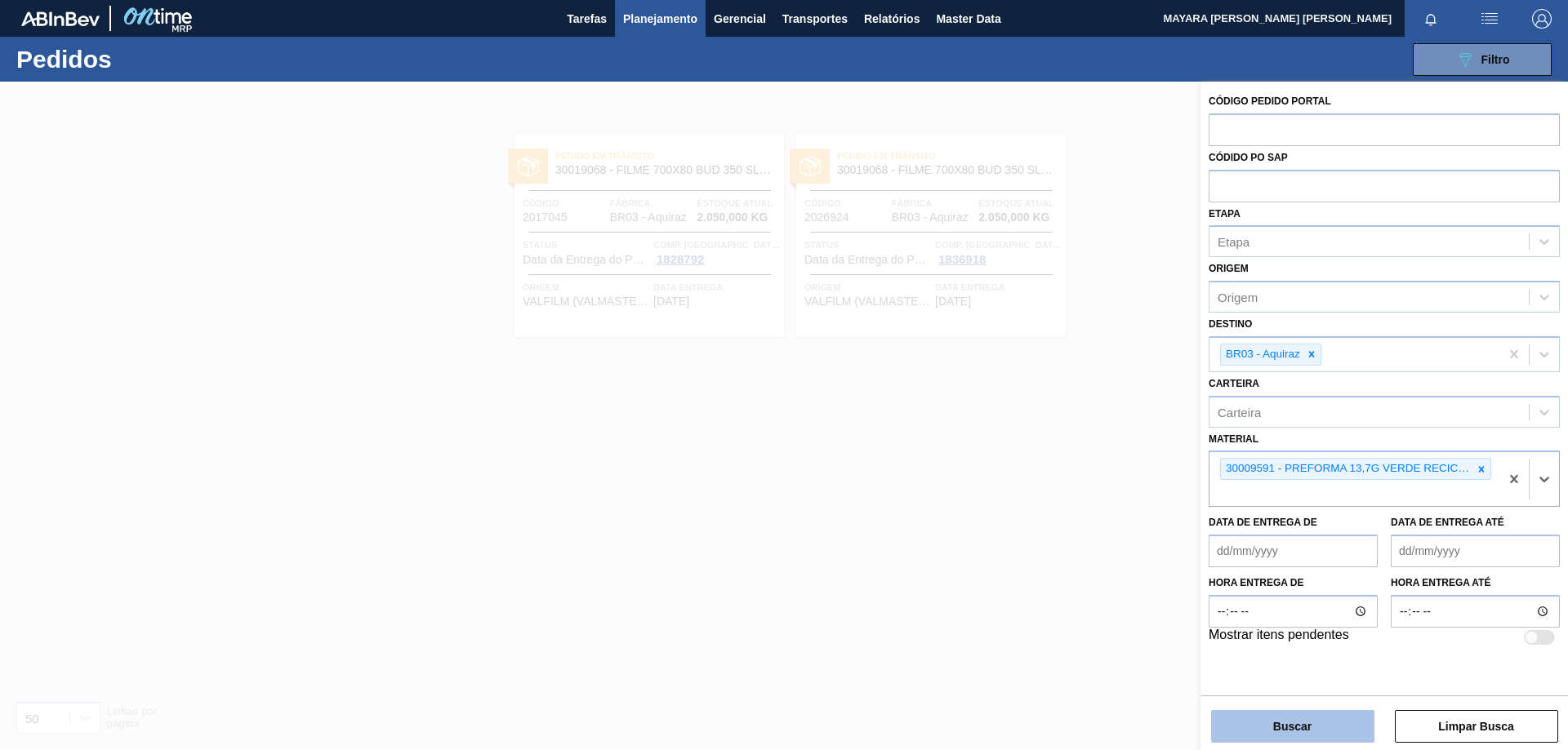
click at [1326, 720] on button "Buscar" at bounding box center [1293, 726] width 164 height 32
